Goal: Transaction & Acquisition: Purchase product/service

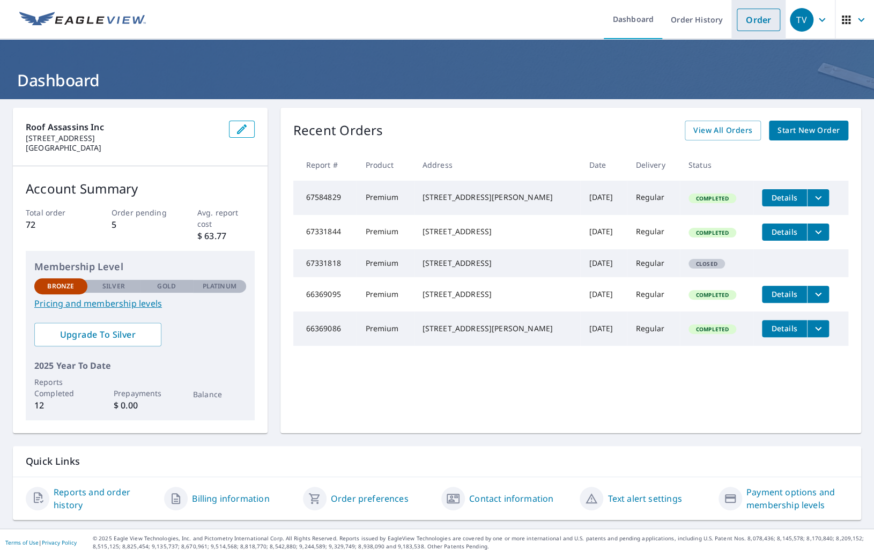
click at [761, 21] on link "Order" at bounding box center [758, 20] width 43 height 23
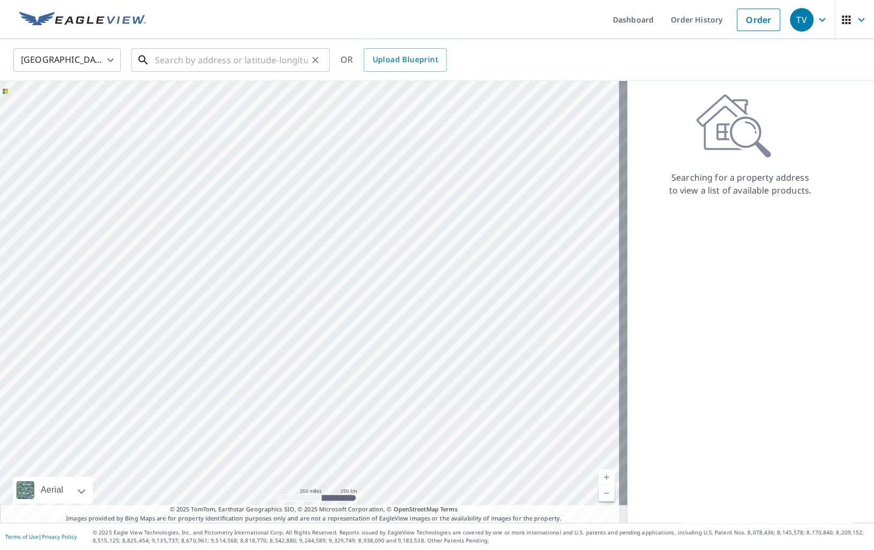
click at [182, 58] on input "text" at bounding box center [231, 60] width 153 height 30
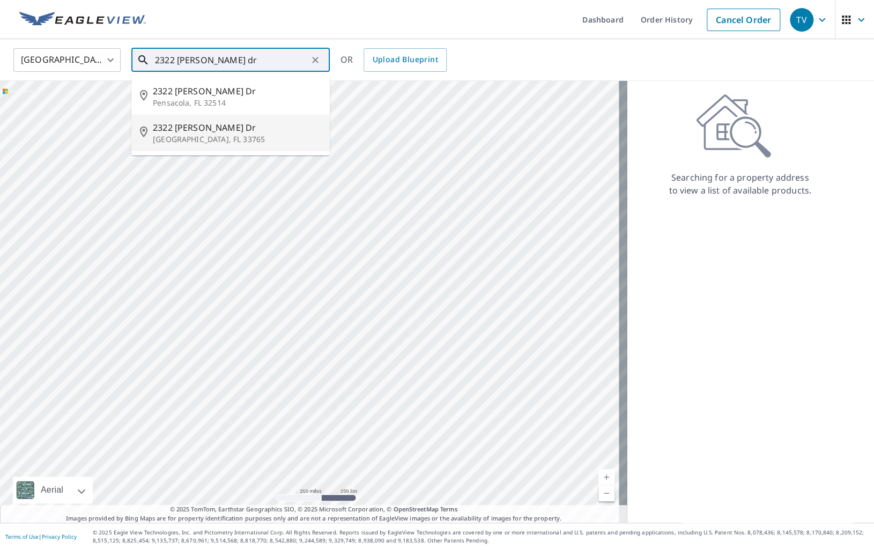
click at [186, 130] on span "2322 [PERSON_NAME] Dr" at bounding box center [237, 127] width 168 height 13
type input "[STREET_ADDRESS][PERSON_NAME][PERSON_NAME]"
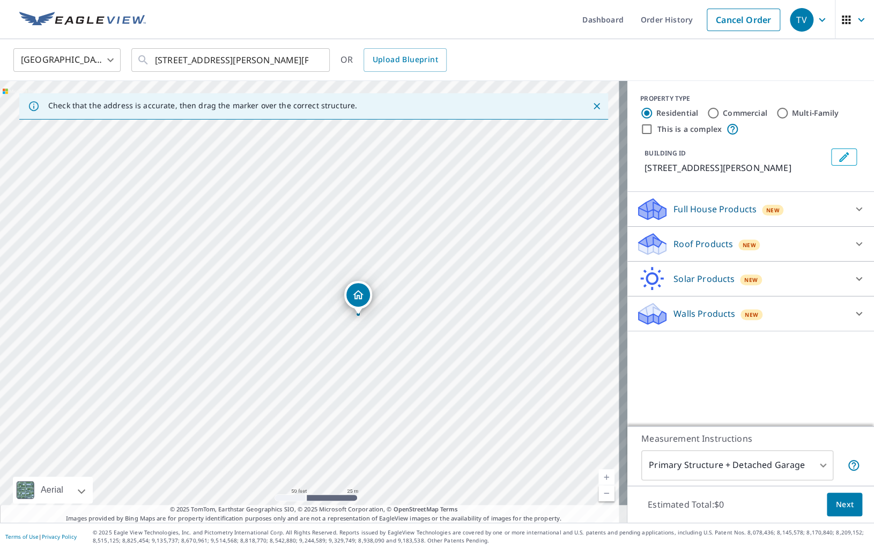
click at [713, 249] on p "Roof Products" at bounding box center [703, 244] width 60 height 13
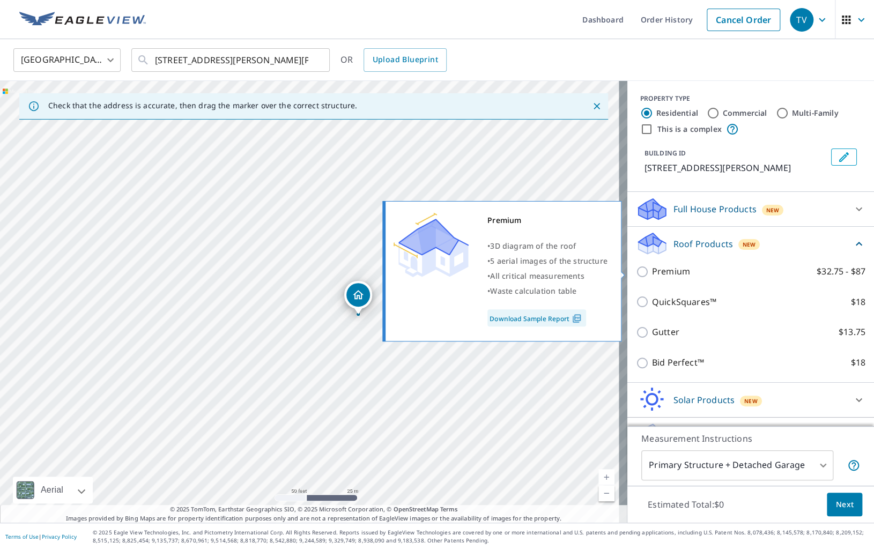
click at [665, 275] on p "Premium" at bounding box center [671, 271] width 38 height 13
click at [652, 275] on input "Premium $32.75 - $87" at bounding box center [644, 271] width 16 height 13
checkbox input "true"
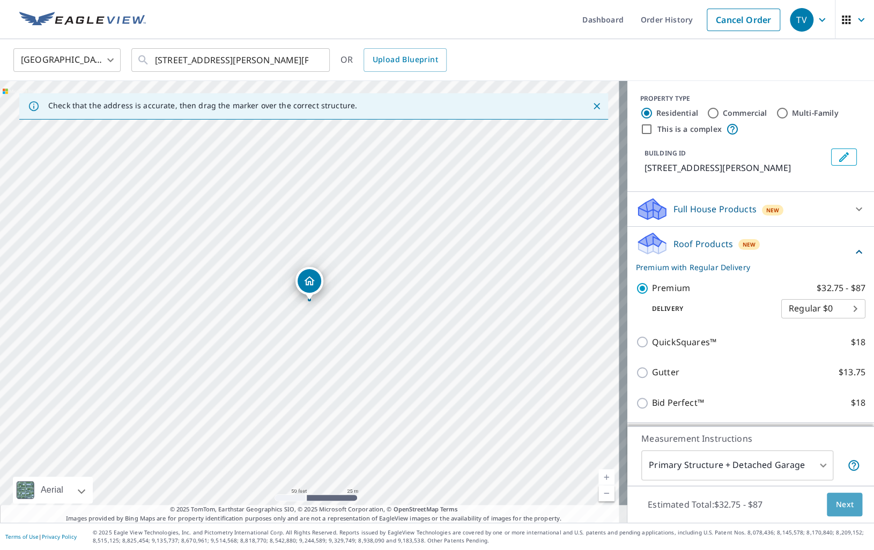
click at [846, 509] on button "Next" at bounding box center [844, 505] width 35 height 24
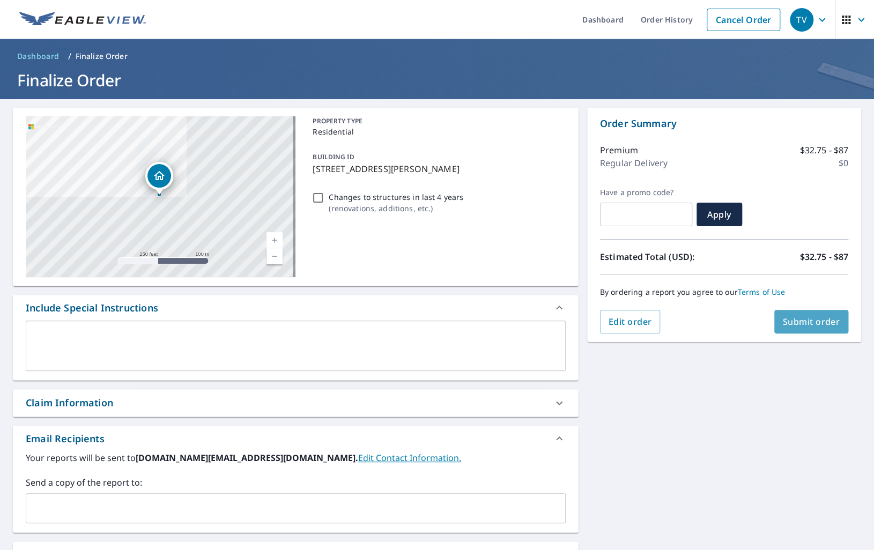
click at [804, 329] on button "Submit order" at bounding box center [811, 322] width 75 height 24
